Goal: Find specific page/section: Find specific page/section

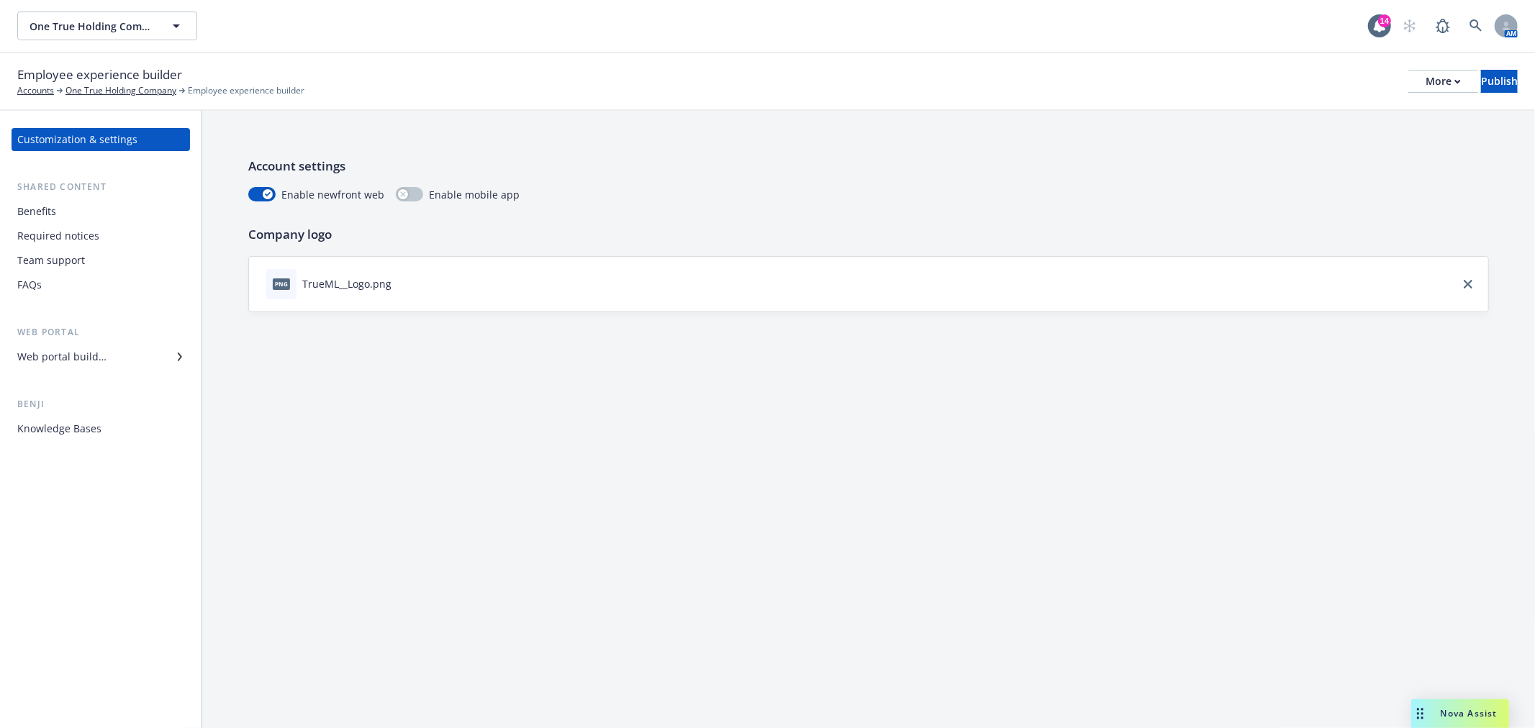
click at [55, 232] on div "Required notices" at bounding box center [58, 236] width 82 height 23
